Goal: Information Seeking & Learning: Learn about a topic

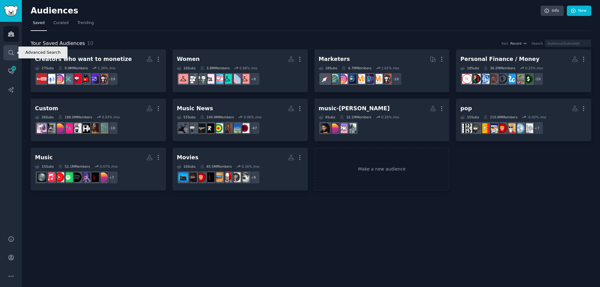
click at [12, 55] on icon "Sidebar" at bounding box center [11, 52] width 7 height 7
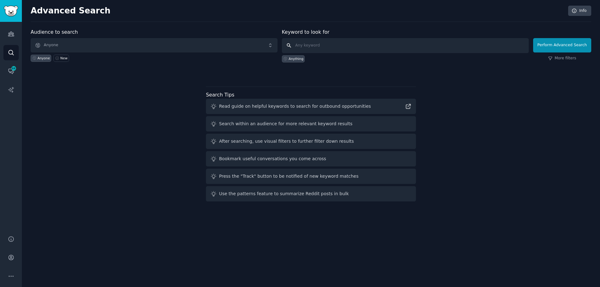
click at [362, 44] on input "text" at bounding box center [405, 45] width 247 height 15
paste input "social challenge app"
type input "social challenge app"
click at [553, 47] on button "Perform Advanced Search" at bounding box center [562, 45] width 58 height 14
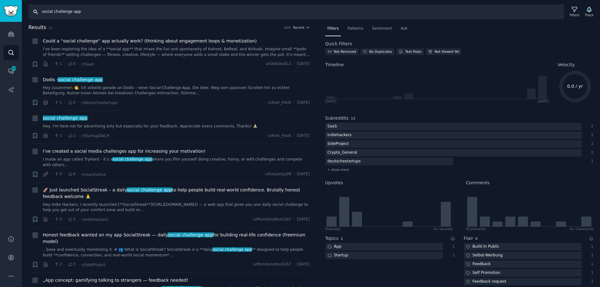
click at [83, 16] on input "social challenge app" at bounding box center [296, 11] width 536 height 15
drag, startPoint x: 82, startPoint y: 14, endPoint x: 20, endPoint y: 14, distance: 61.9
click at [20, 14] on div "Audiences Search Conversations 44 AI Reports Help Account More Search social ch…" at bounding box center [300, 143] width 600 height 287
paste input "friend challenge apps"
type input "friend challenge apps"
